Goal: Check status: Check status

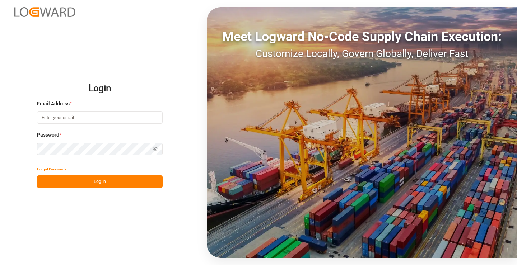
type input "[PERSON_NAME][EMAIL_ADDRESS][DOMAIN_NAME]"
click at [121, 181] on button "Log In" at bounding box center [100, 181] width 126 height 13
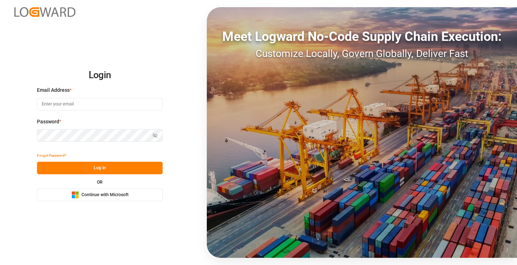
type input "[PERSON_NAME][EMAIL_ADDRESS][DOMAIN_NAME]"
click at [117, 169] on button "Log In" at bounding box center [100, 168] width 126 height 13
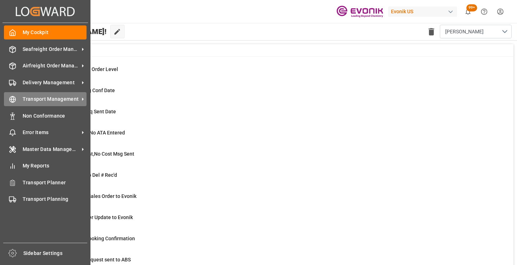
click at [16, 98] on icon at bounding box center [12, 99] width 7 height 7
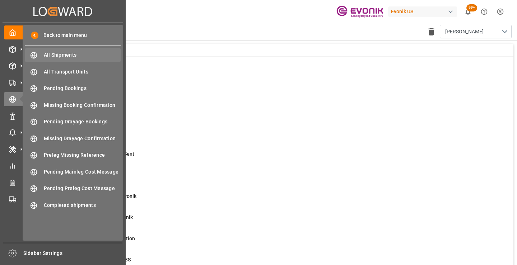
click at [62, 55] on span "All Shipments" at bounding box center [82, 55] width 77 height 8
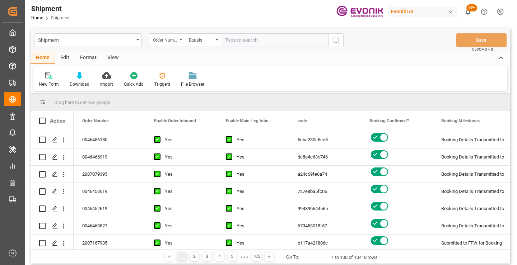
click at [179, 39] on div "Order Number" at bounding box center [167, 40] width 36 height 14
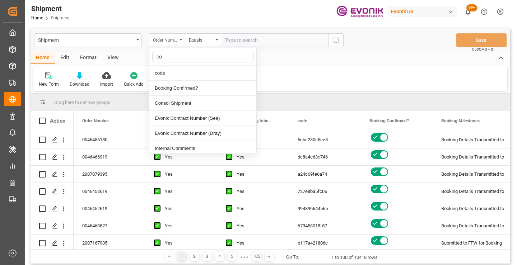
type input "cod"
click at [177, 72] on div "code" at bounding box center [202, 73] width 107 height 15
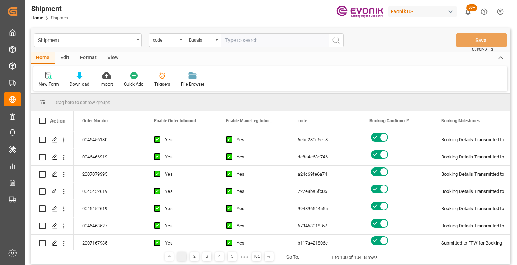
click at [241, 41] on input "text" at bounding box center [275, 40] width 108 height 14
paste input "81359cfbe2c3"
type input "81359cfbe2c3"
click at [337, 39] on icon "search button" at bounding box center [336, 40] width 9 height 9
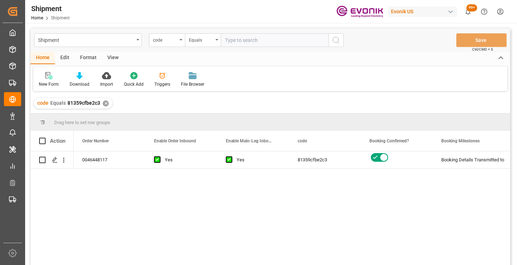
click at [435, 186] on div "0046448117 Yes Yes 81359cfbe2c3 Booking Details Transmitted to SAP Active No" at bounding box center [292, 210] width 436 height 118
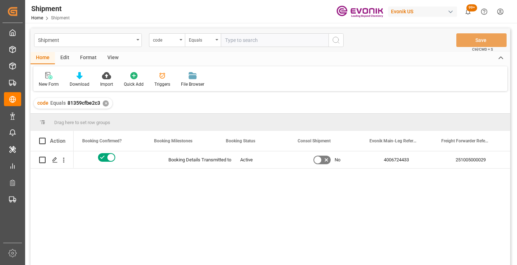
scroll to position [0, 287]
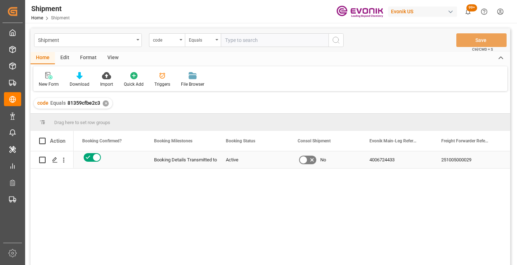
click at [466, 160] on div "251005000029" at bounding box center [468, 159] width 72 height 17
click at [104, 104] on div "✕" at bounding box center [106, 103] width 6 height 6
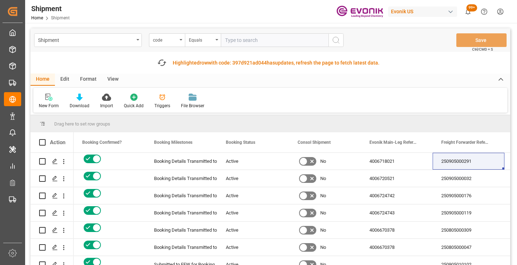
click at [264, 38] on input "text" at bounding box center [275, 40] width 108 height 14
paste input "c3a5ec2b620e"
type input "c3a5ec2b620e"
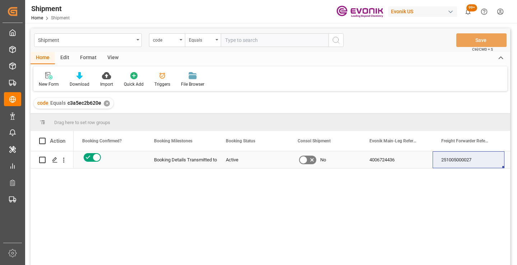
click at [464, 164] on div "251005000027" at bounding box center [468, 159] width 72 height 17
click at [105, 103] on div "✕" at bounding box center [107, 103] width 6 height 6
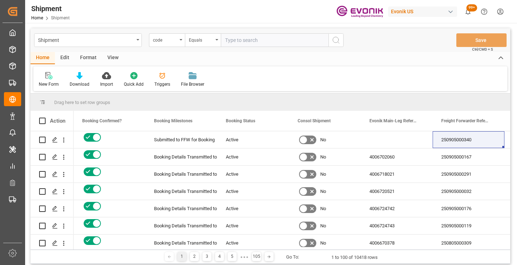
click at [263, 37] on input "text" at bounding box center [275, 40] width 108 height 14
paste input "849c26340a34"
type input "849c26340a34"
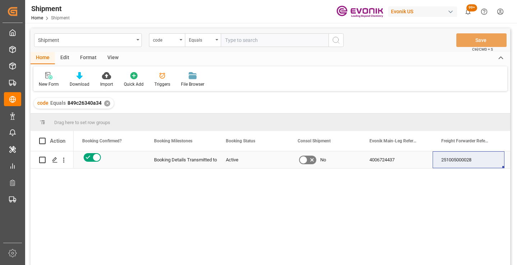
click at [466, 160] on div "251005000028" at bounding box center [468, 159] width 72 height 17
click at [105, 105] on div "✕" at bounding box center [107, 103] width 6 height 6
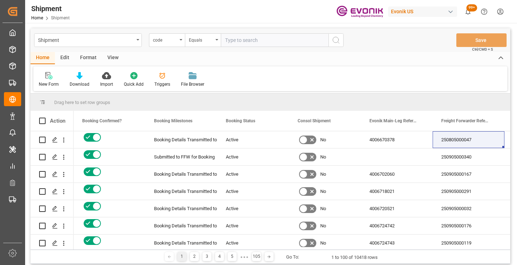
click at [252, 42] on input "text" at bounding box center [275, 40] width 108 height 14
paste input "783c60e53f34"
type input "783c60e53f34"
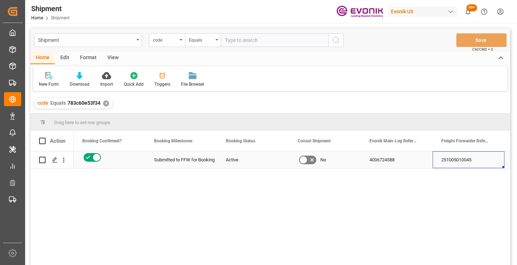
click at [469, 159] on div "251005010045" at bounding box center [468, 159] width 72 height 17
click at [104, 104] on div "✕" at bounding box center [106, 103] width 6 height 6
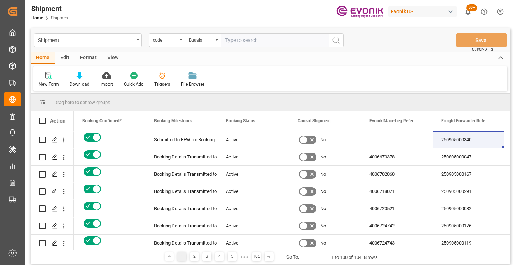
click at [270, 43] on input "text" at bounding box center [275, 40] width 108 height 14
paste input "8d27c45b55d2"
type input "8d27c45b55d2"
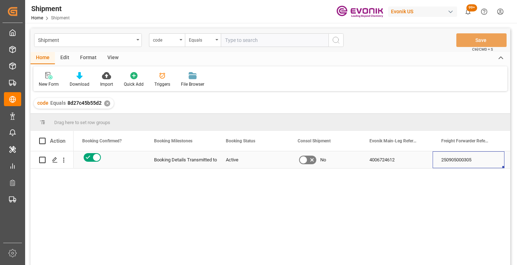
click at [458, 162] on div "250905000305" at bounding box center [468, 159] width 72 height 17
click at [107, 103] on div "✕" at bounding box center [107, 103] width 6 height 6
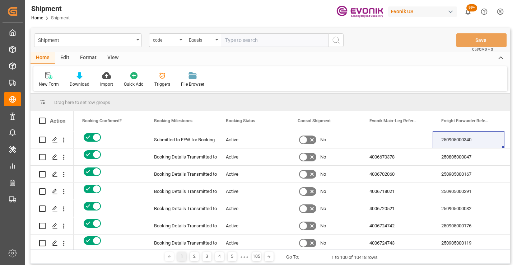
click at [241, 40] on input "text" at bounding box center [275, 40] width 108 height 14
paste input "c3ddde3f1170"
type input "c3ddde3f1170"
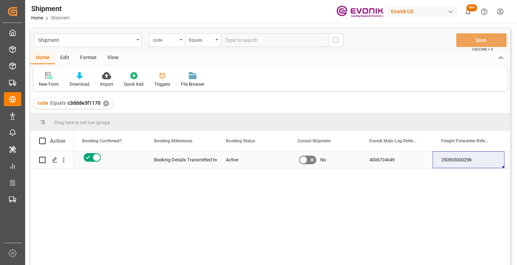
click at [459, 161] on div "250905000298" at bounding box center [468, 159] width 72 height 17
click at [105, 102] on div "✕" at bounding box center [106, 103] width 6 height 6
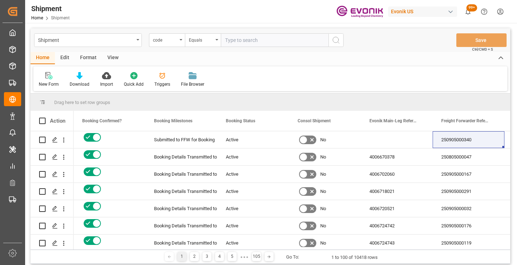
click at [250, 37] on input "text" at bounding box center [275, 40] width 108 height 14
paste input "f764e921a32c"
type input "f764e921a32c"
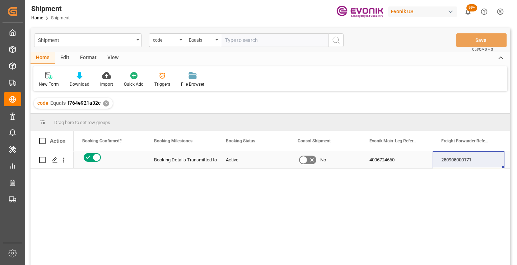
click at [458, 163] on div "250905000171" at bounding box center [468, 159] width 72 height 17
click at [103, 101] on div "✕" at bounding box center [106, 103] width 6 height 6
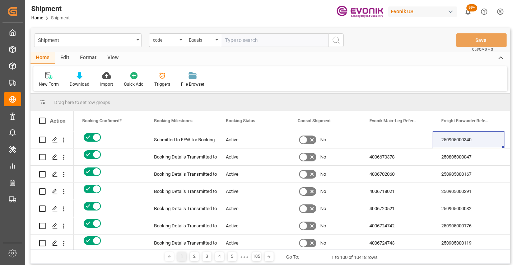
click at [248, 43] on input "text" at bounding box center [275, 40] width 108 height 14
paste input "f4efe222aa4f"
type input "f4efe222aa4f"
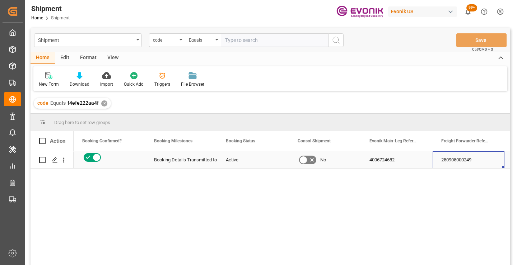
click at [464, 161] on div "250905000249" at bounding box center [468, 159] width 72 height 17
click at [103, 103] on div "✕" at bounding box center [104, 103] width 6 height 6
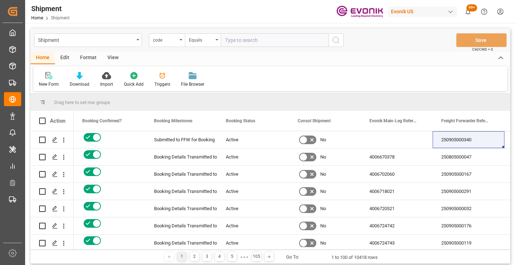
click at [252, 43] on input "text" at bounding box center [275, 40] width 108 height 14
paste input "dc8a4c63c746"
type input "dc8a4c63c746"
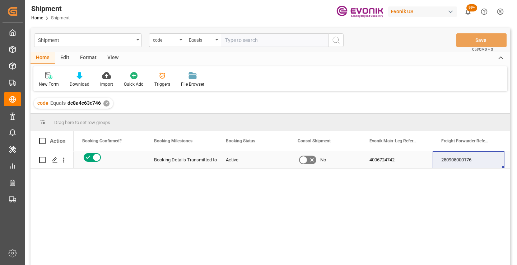
click at [465, 163] on div "250905000176" at bounding box center [468, 159] width 72 height 17
click at [107, 104] on div "✕" at bounding box center [106, 103] width 6 height 6
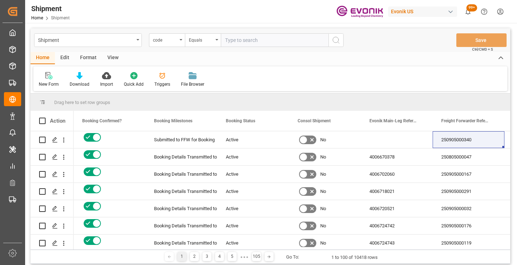
click at [260, 41] on input "text" at bounding box center [275, 40] width 108 height 14
paste input "a24c69fe6a74"
type input "a24c69fe6a74"
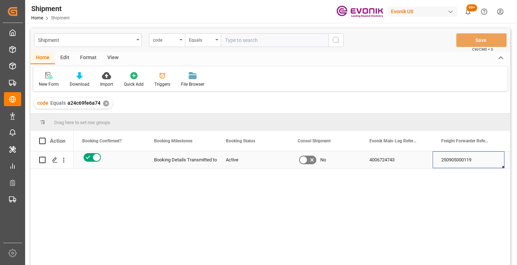
click at [455, 162] on div "250905000119" at bounding box center [468, 159] width 72 height 17
